Goal: Use online tool/utility: Utilize a website feature to perform a specific function

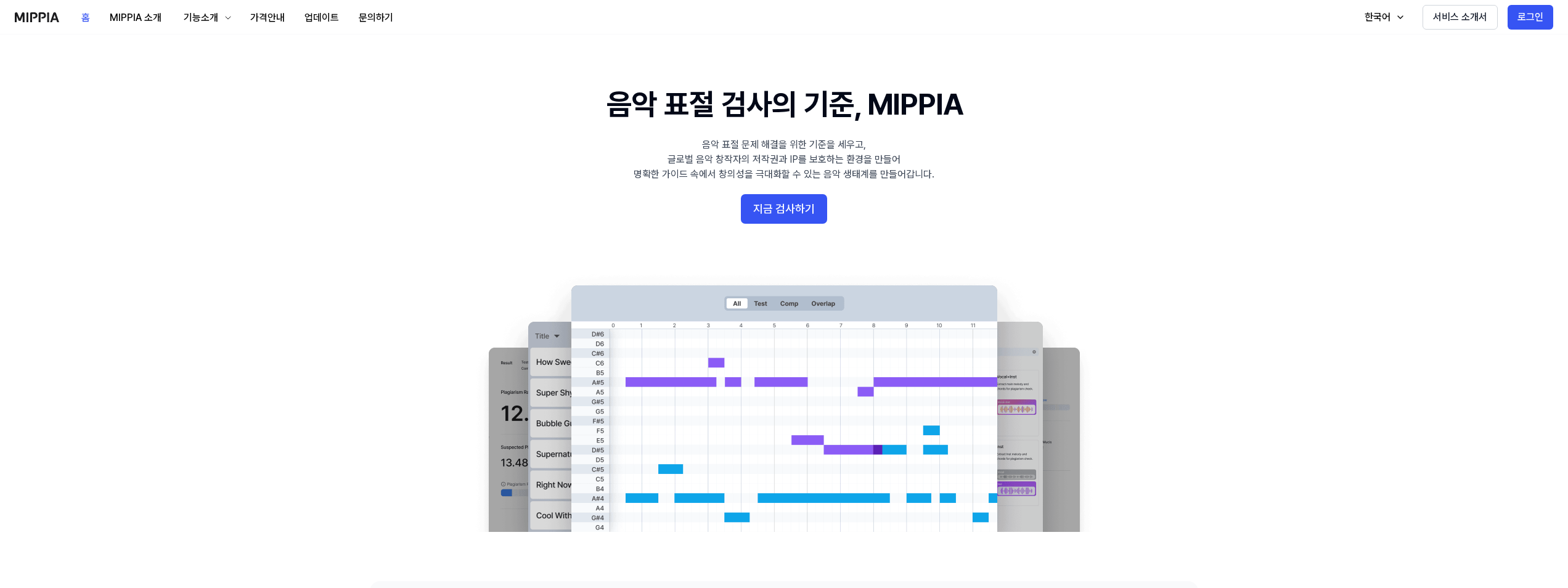
click at [1053, 217] on 배너 "음악 표절 검사의 기준, MIPPIA 음악 표절 문제 해결을 위한 기준을 세우고, 글로벌 음악 창작자의 저작권과 IP를 보호하는 환경을 만들어…" at bounding box center [784, 308] width 888 height 448
click at [787, 212] on button "지금 검사하기" at bounding box center [784, 209] width 87 height 29
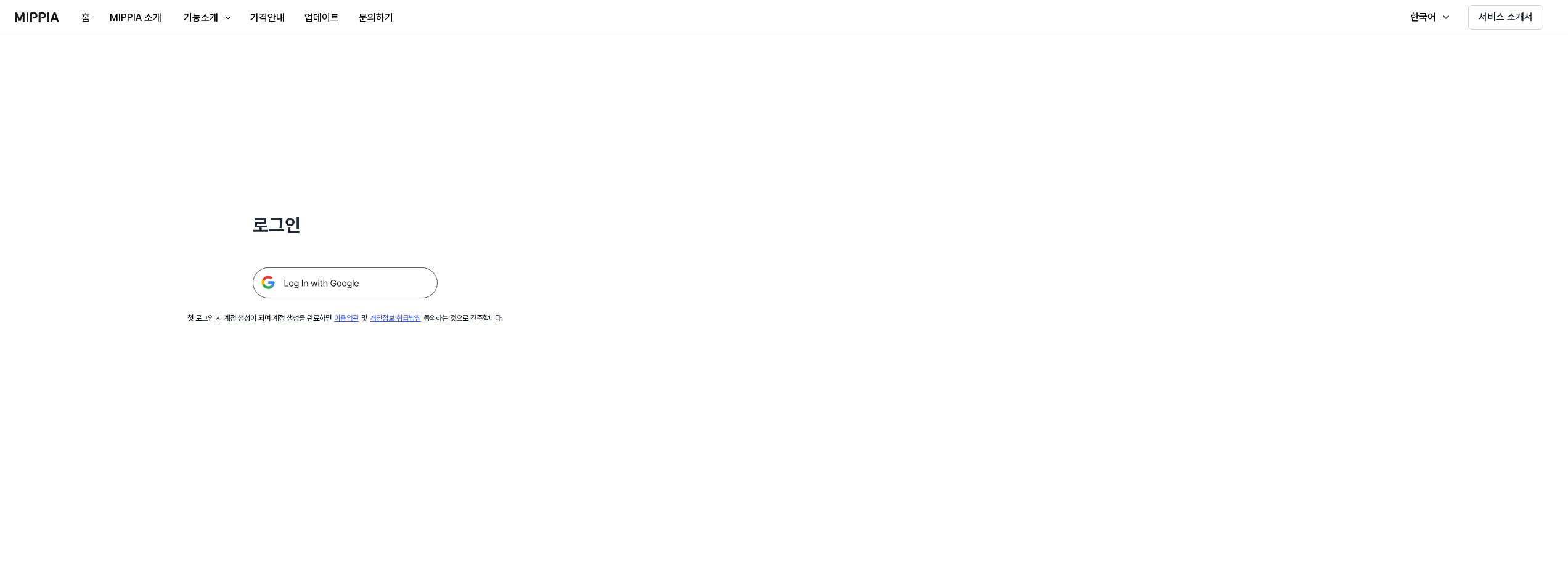
click at [357, 280] on img at bounding box center [345, 282] width 185 height 31
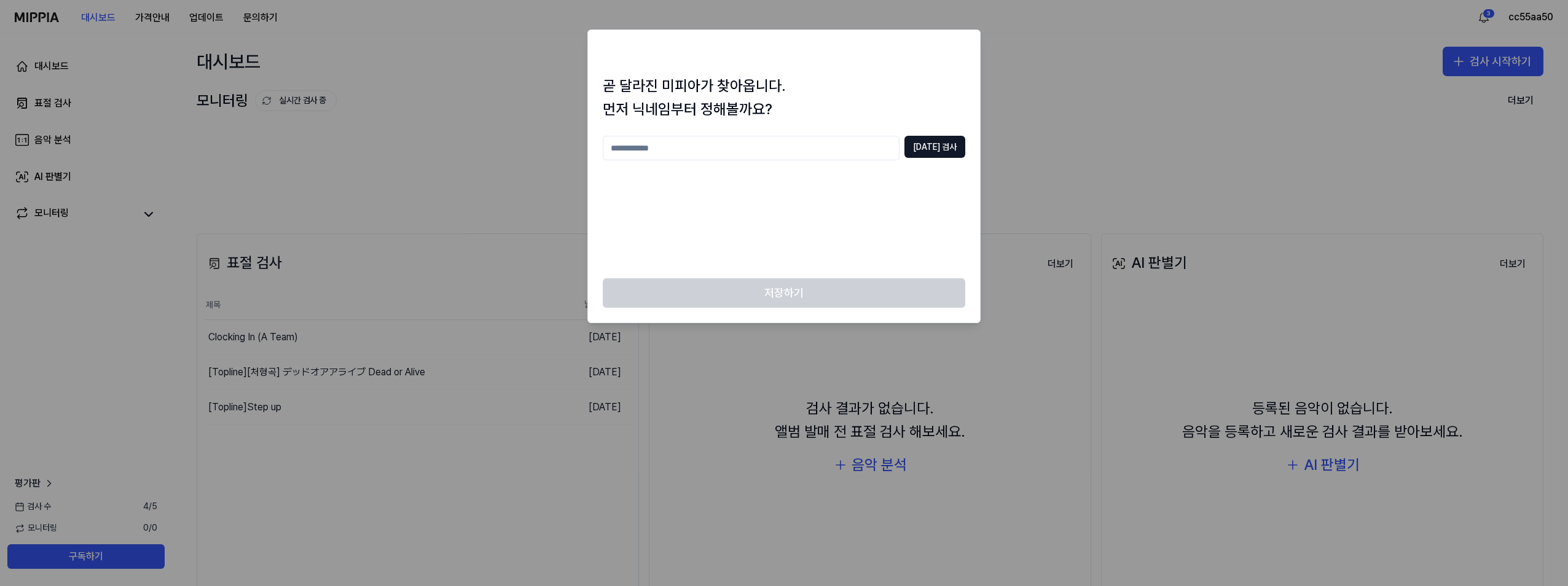
click at [732, 151] on input "text" at bounding box center [751, 148] width 297 height 25
